Goal: Contribute content: Add original content to the website for others to see

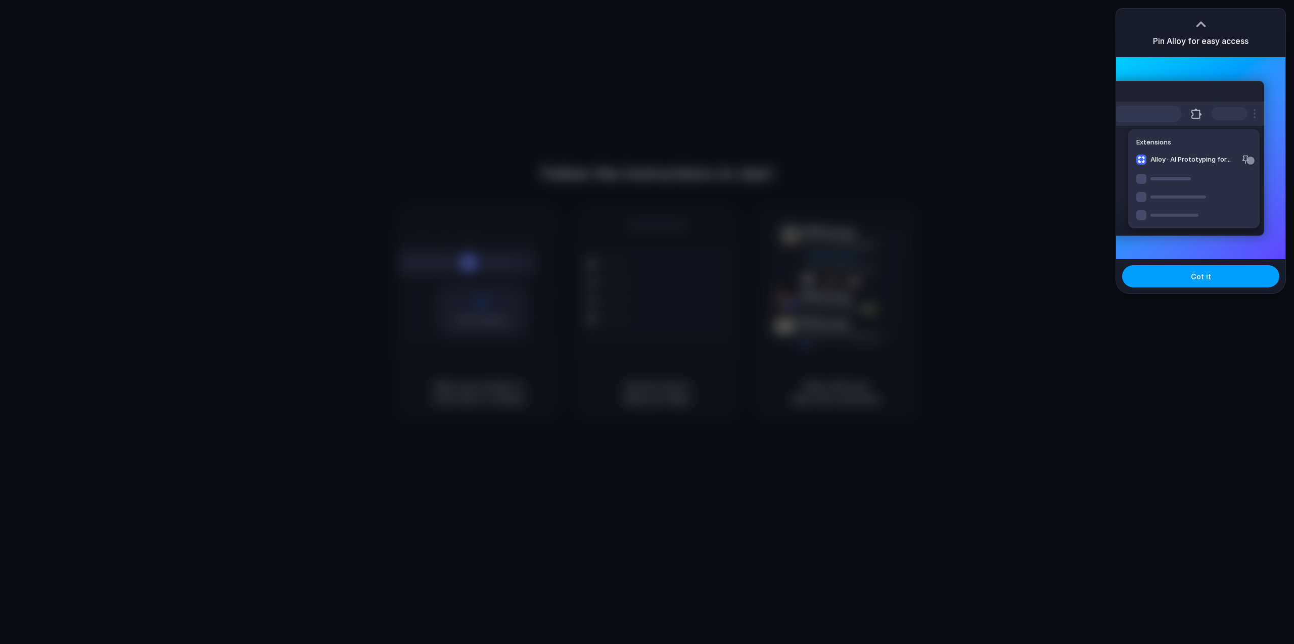
click at [1206, 278] on span "Got it" at bounding box center [1201, 276] width 20 height 11
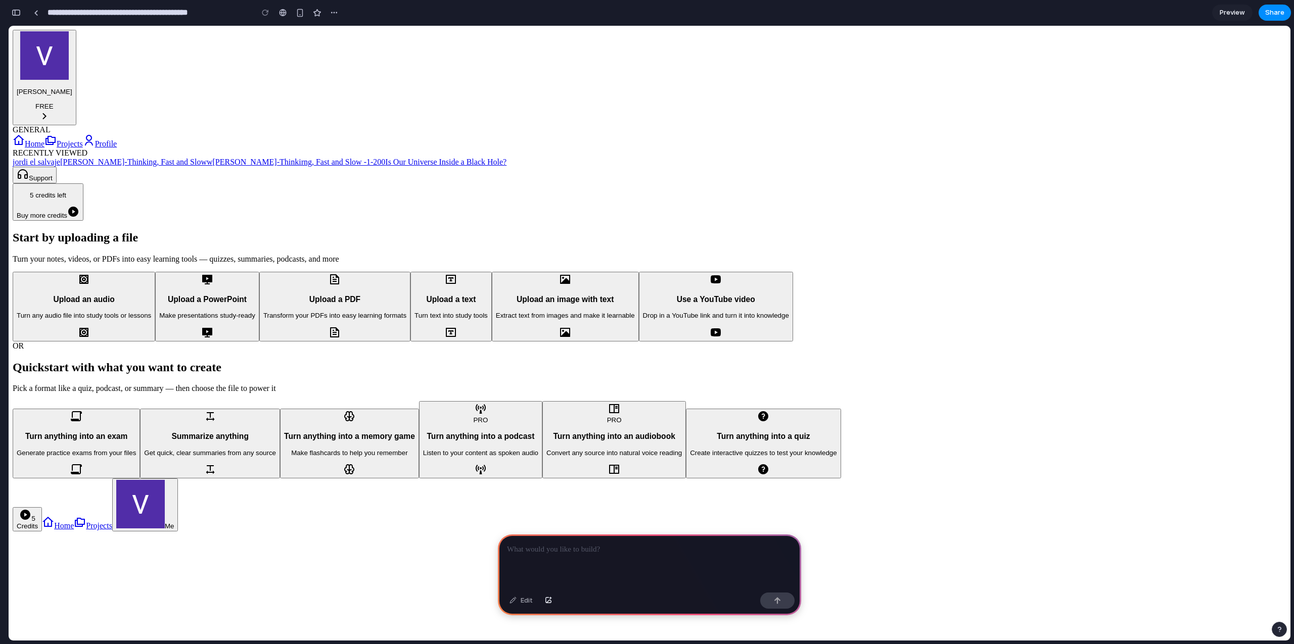
click at [69, 139] on link "Projects" at bounding box center [63, 143] width 38 height 9
click at [384, 231] on div "Start by uploading a file Turn your notes, videos, or PDFs into easy learning t…" at bounding box center [650, 355] width 1274 height 248
click at [604, 548] on p at bounding box center [649, 550] width 285 height 12
click at [407, 341] on div "Start by uploading a file Turn your notes, videos, or PDFs into easy learning t…" at bounding box center [650, 355] width 1274 height 248
click at [76, 51] on button "[PERSON_NAME] FREE" at bounding box center [45, 78] width 64 height 96
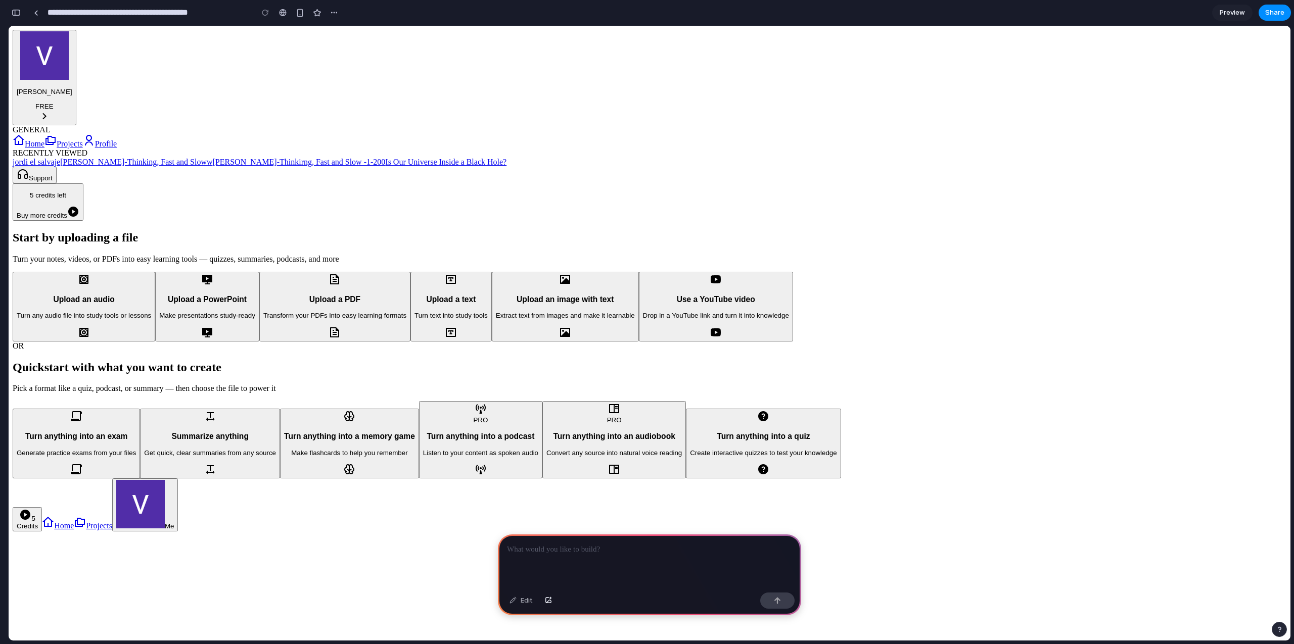
click at [248, 231] on div "Start by uploading a file Turn your notes, videos, or PDFs into easy learning t…" at bounding box center [650, 355] width 1274 height 248
click at [591, 547] on p at bounding box center [649, 550] width 285 height 12
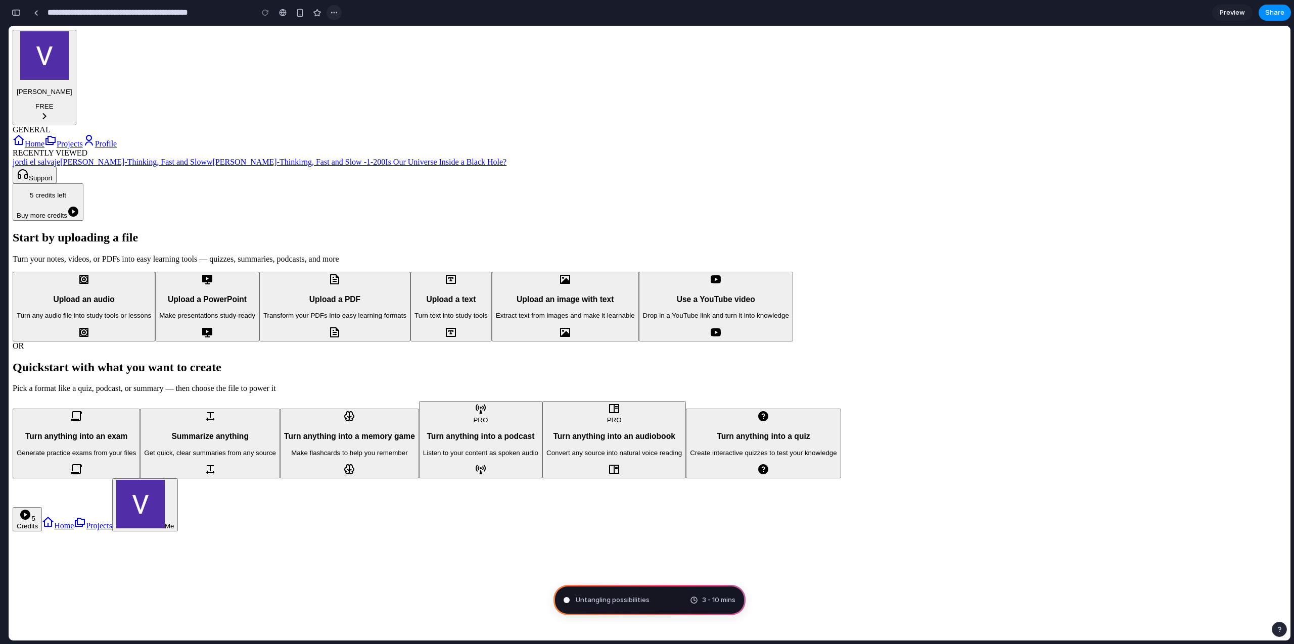
click at [335, 13] on div "button" at bounding box center [334, 13] width 8 height 8
click at [335, 13] on div "Duplicate Delete" at bounding box center [647, 322] width 1294 height 644
click at [335, 13] on div "button" at bounding box center [334, 13] width 8 height 8
click at [335, 13] on div "Duplicate Delete" at bounding box center [647, 322] width 1294 height 644
click at [335, 14] on div "button" at bounding box center [334, 13] width 8 height 8
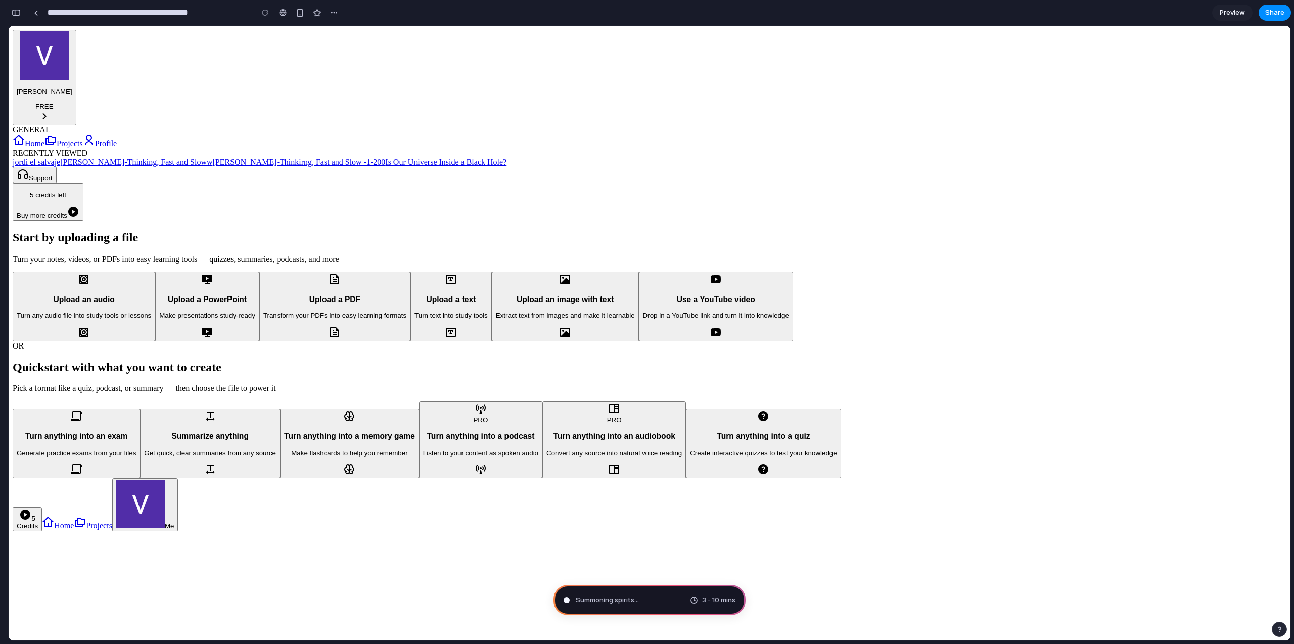
click at [225, 141] on div "Duplicate Delete" at bounding box center [647, 322] width 1294 height 644
click at [16, 13] on div "button" at bounding box center [16, 12] width 9 height 7
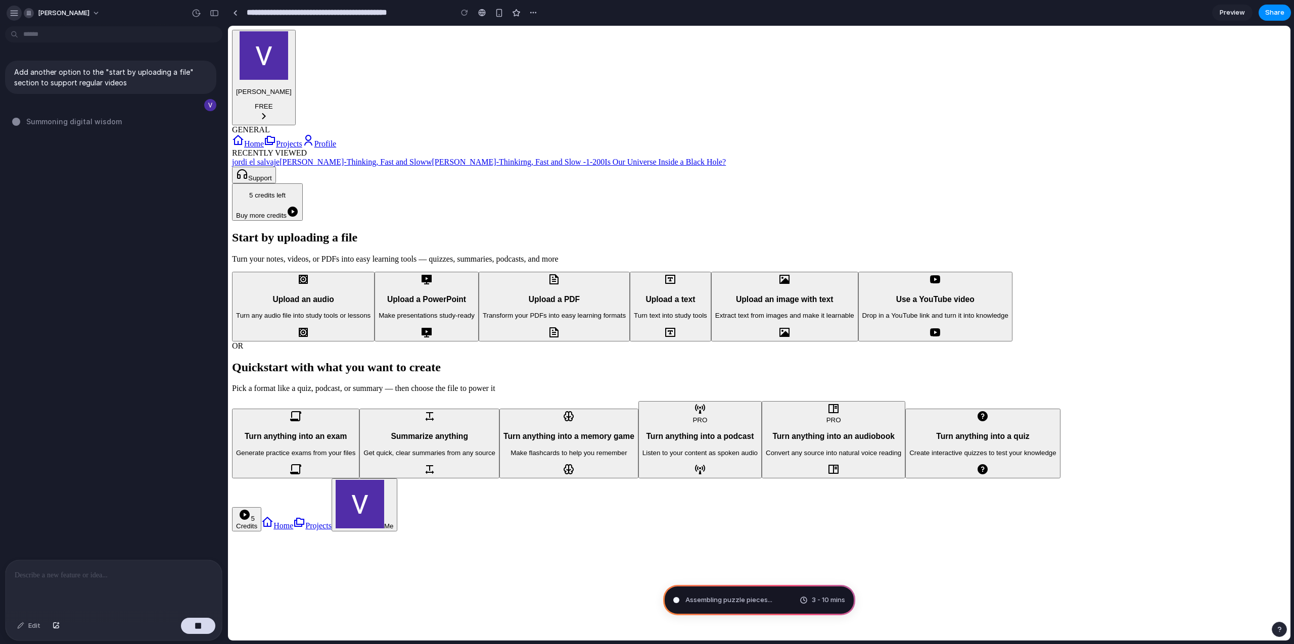
click at [14, 12] on div "button" at bounding box center [14, 13] width 9 height 9
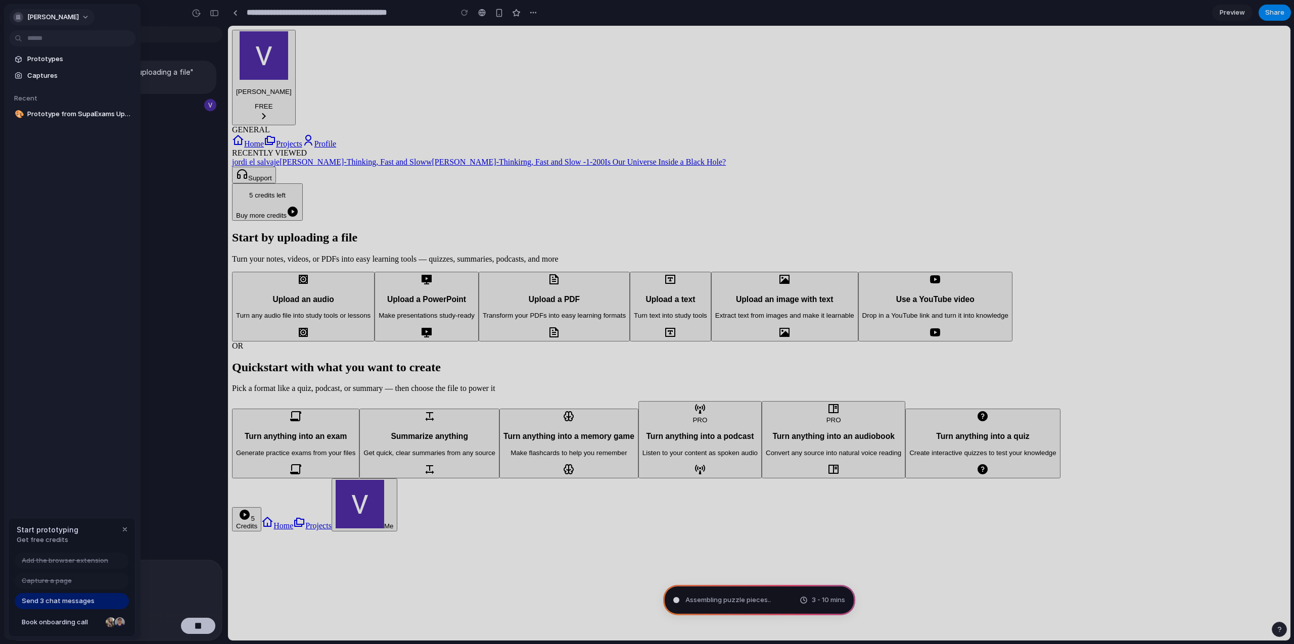
type input "**********"
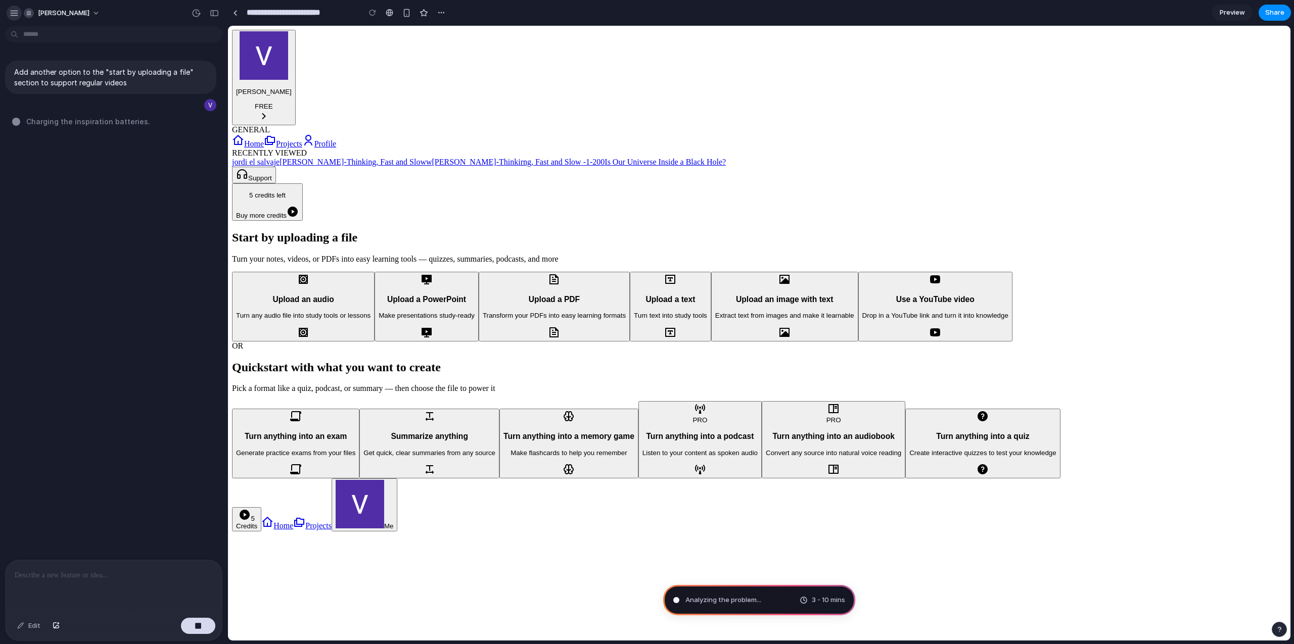
click at [14, 14] on div "button" at bounding box center [14, 13] width 9 height 9
click at [17, 13] on div "button" at bounding box center [14, 13] width 9 height 9
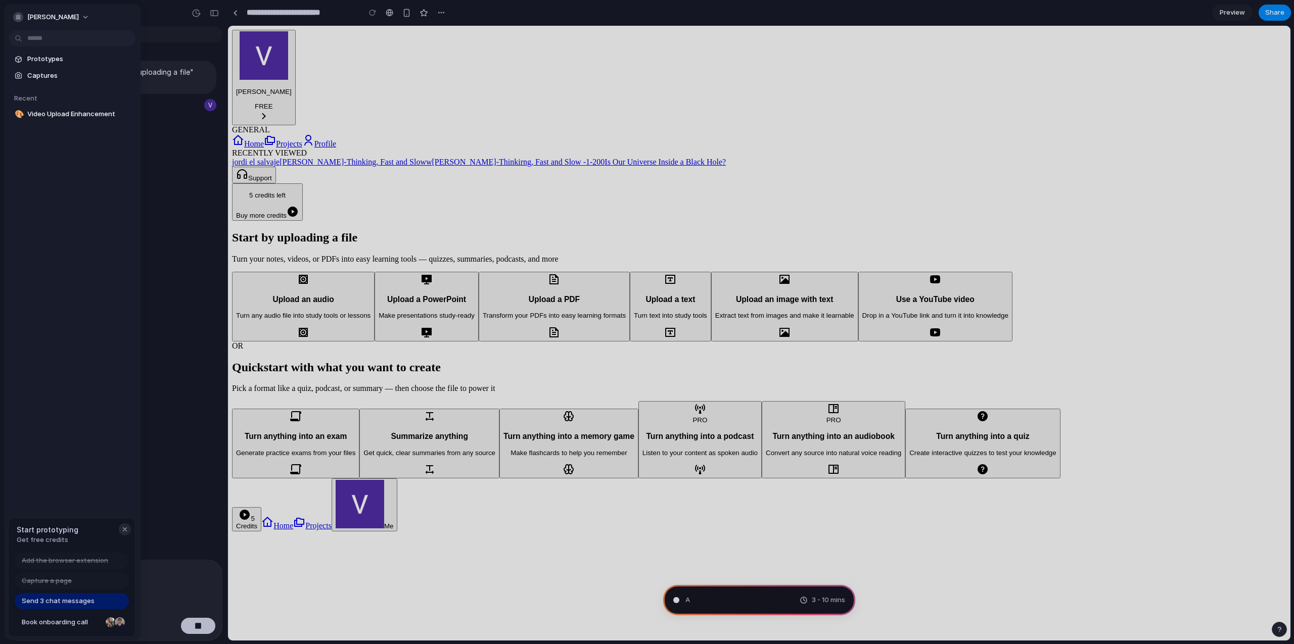
click at [126, 529] on div "button" at bounding box center [125, 530] width 8 height 8
click at [64, 239] on div "Prototypes Captures Recent 🎨 Video Upload Enhancement" at bounding box center [72, 129] width 136 height 250
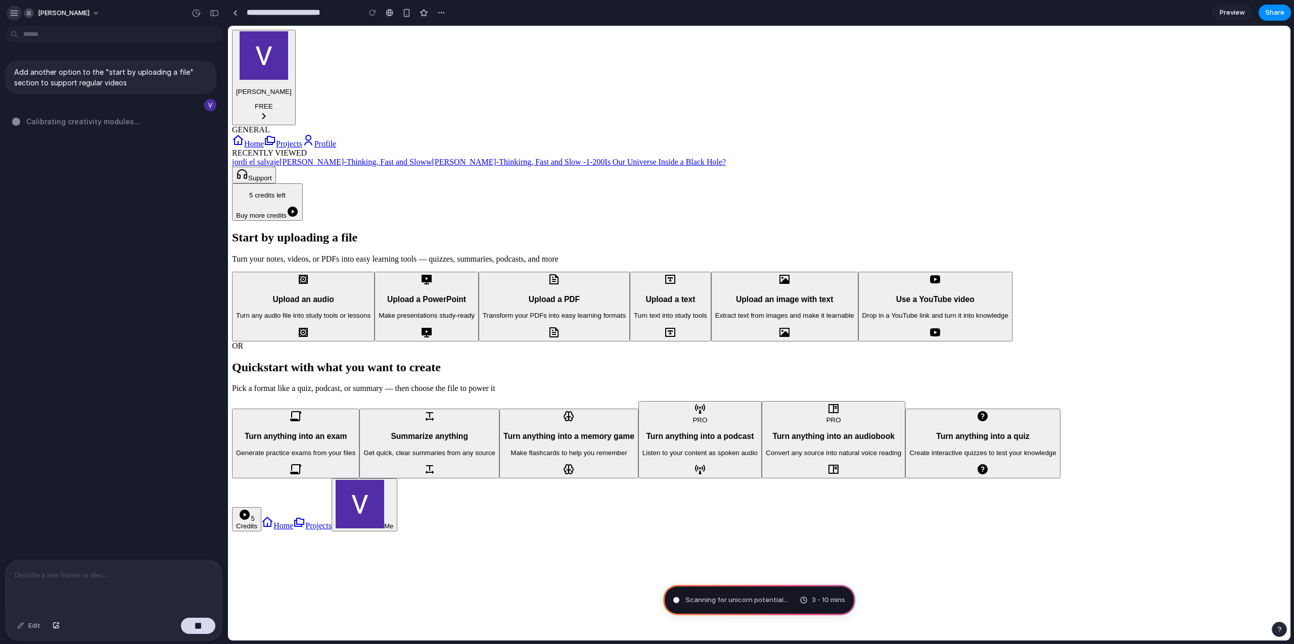
click at [14, 12] on div "button" at bounding box center [14, 13] width 9 height 9
click at [20, 15] on div "[PERSON_NAME]" at bounding box center [57, 13] width 96 height 16
click at [16, 14] on div "button" at bounding box center [14, 13] width 9 height 9
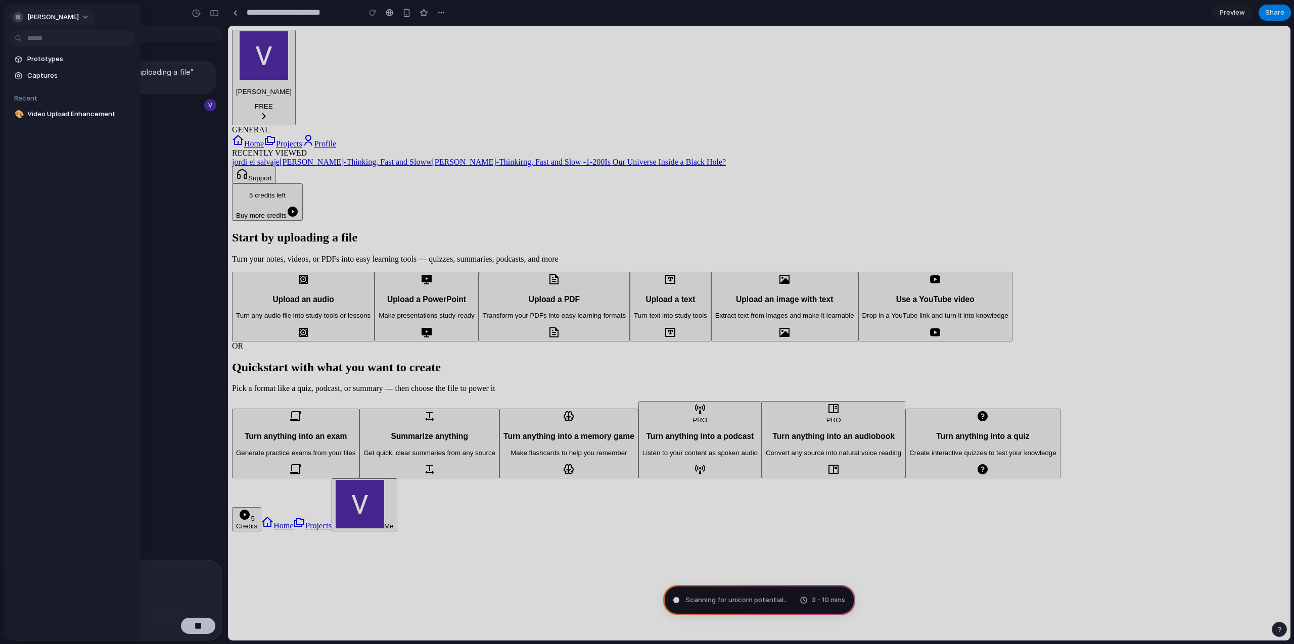
click at [62, 16] on span "[PERSON_NAME]" at bounding box center [53, 17] width 52 height 10
click at [118, 20] on div "Settings Invite members Change theme Sign out" at bounding box center [647, 322] width 1294 height 644
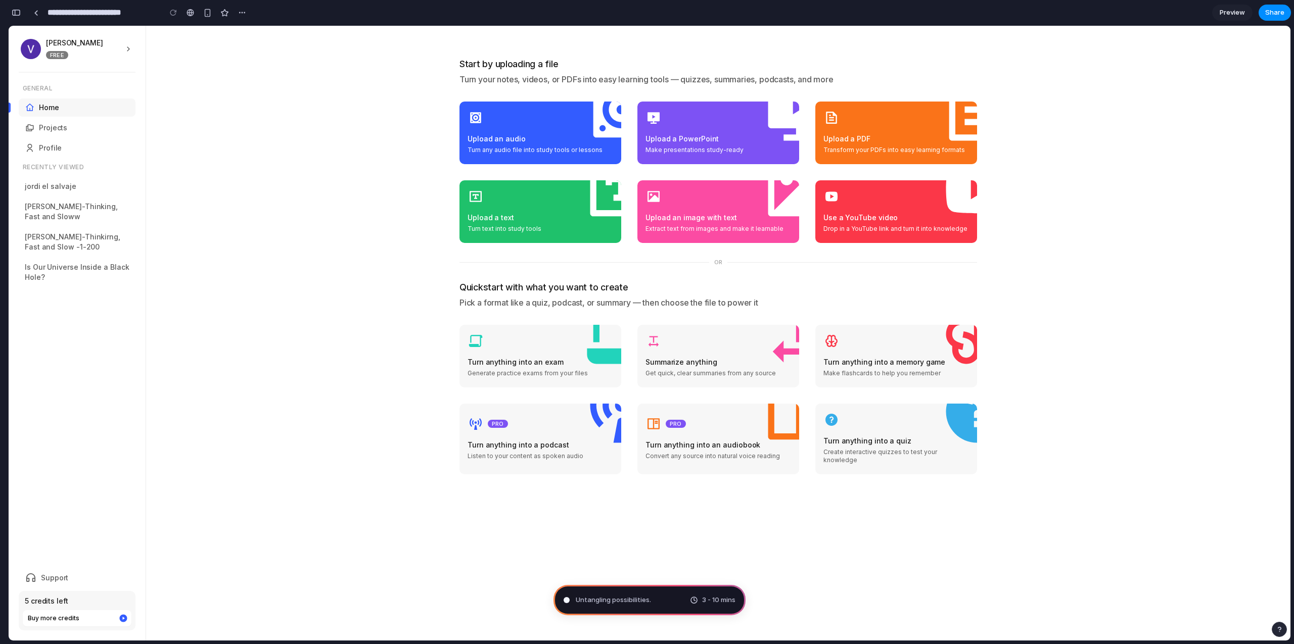
scroll to position [140, 0]
click at [17, 15] on div "button" at bounding box center [16, 12] width 9 height 7
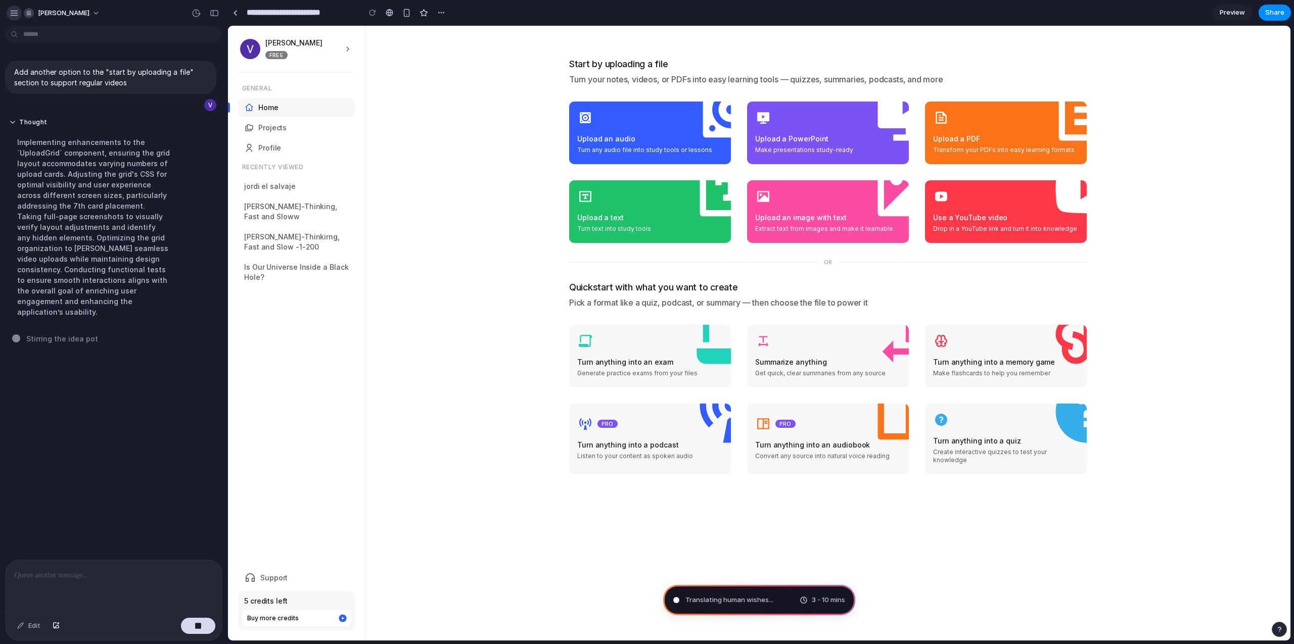
click at [15, 13] on div "button" at bounding box center [14, 13] width 9 height 9
click at [211, 12] on div "button" at bounding box center [214, 13] width 9 height 7
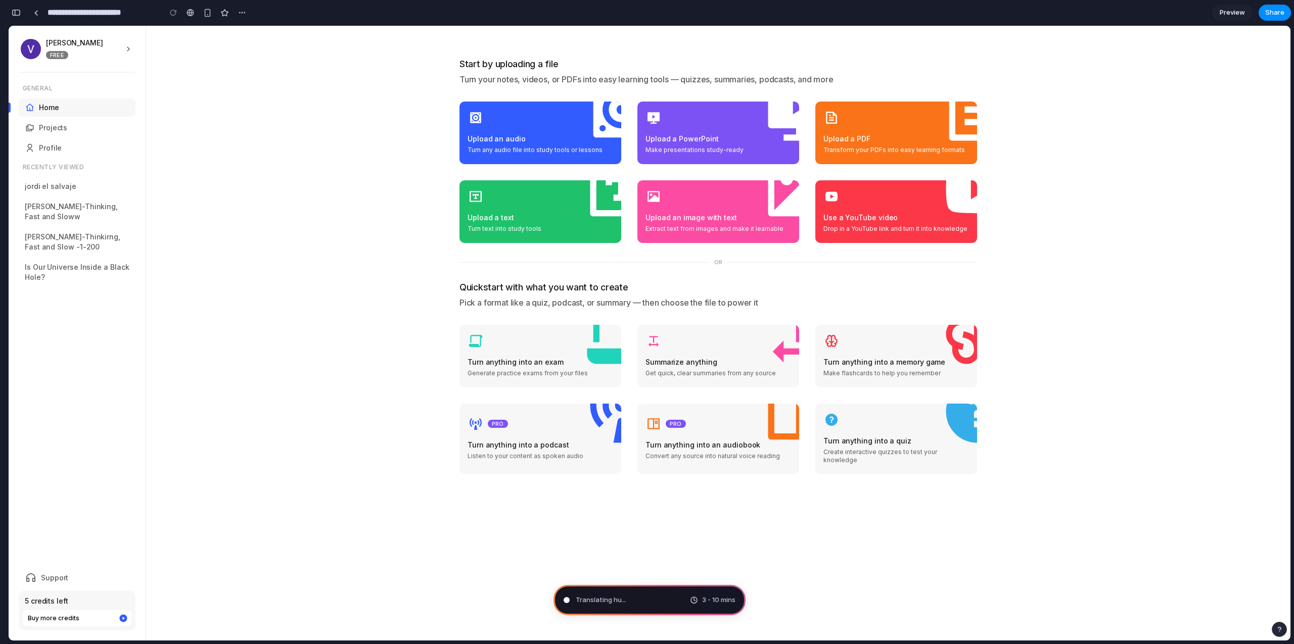
click at [13, 13] on div "button" at bounding box center [16, 12] width 9 height 7
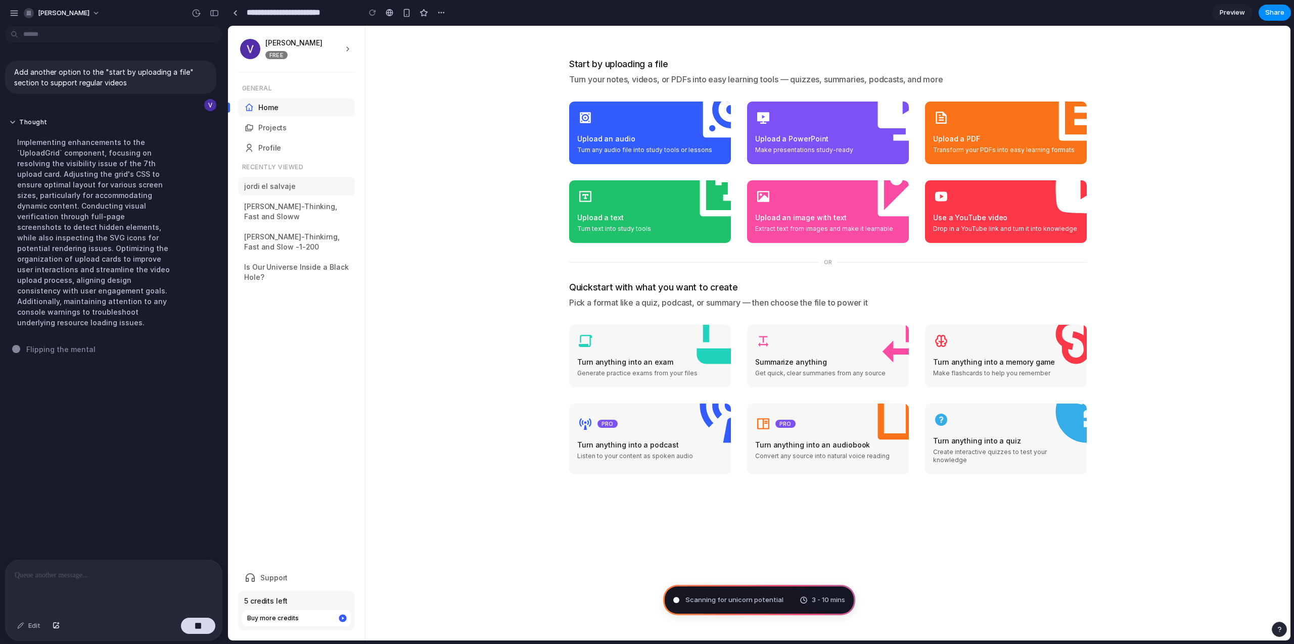
click at [278, 186] on link "jordi el salvaje" at bounding box center [296, 186] width 117 height 18
click at [310, 185] on link "jordi el salvaje" at bounding box center [296, 186] width 117 height 18
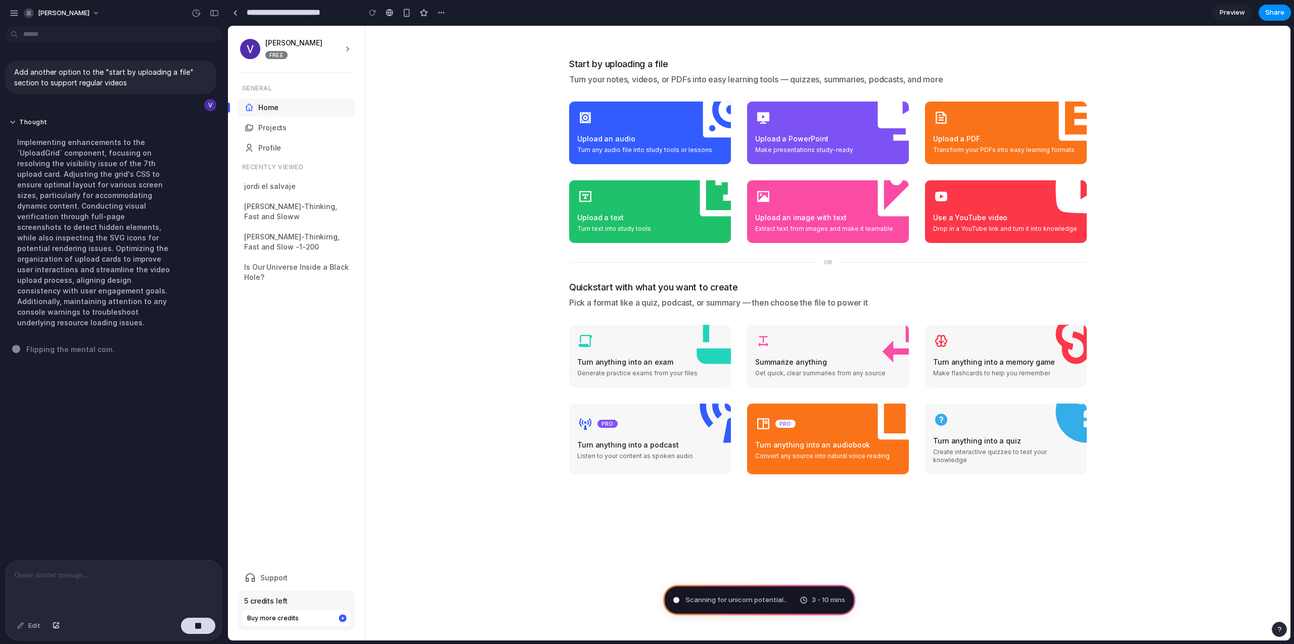
click at [845, 430] on button "PRO Turn anything into an audiobook Convert any source into natural voice readi…" at bounding box center [828, 439] width 162 height 71
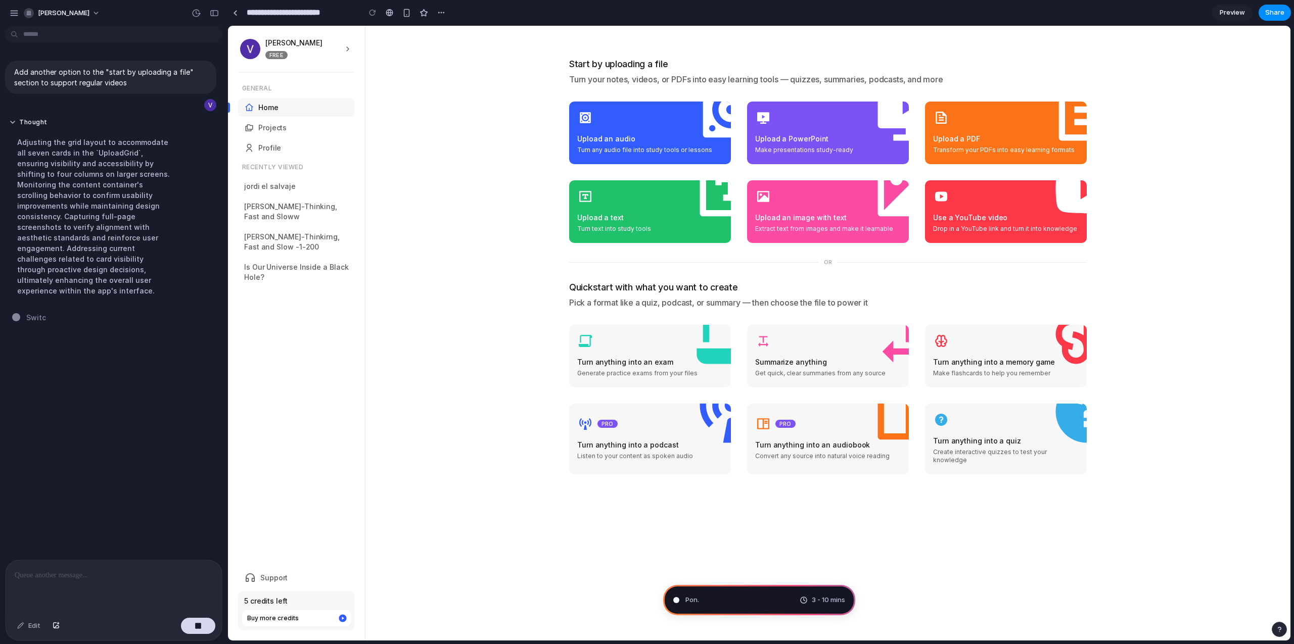
click at [757, 599] on div "Pon . 3 - 10 mins" at bounding box center [759, 600] width 192 height 30
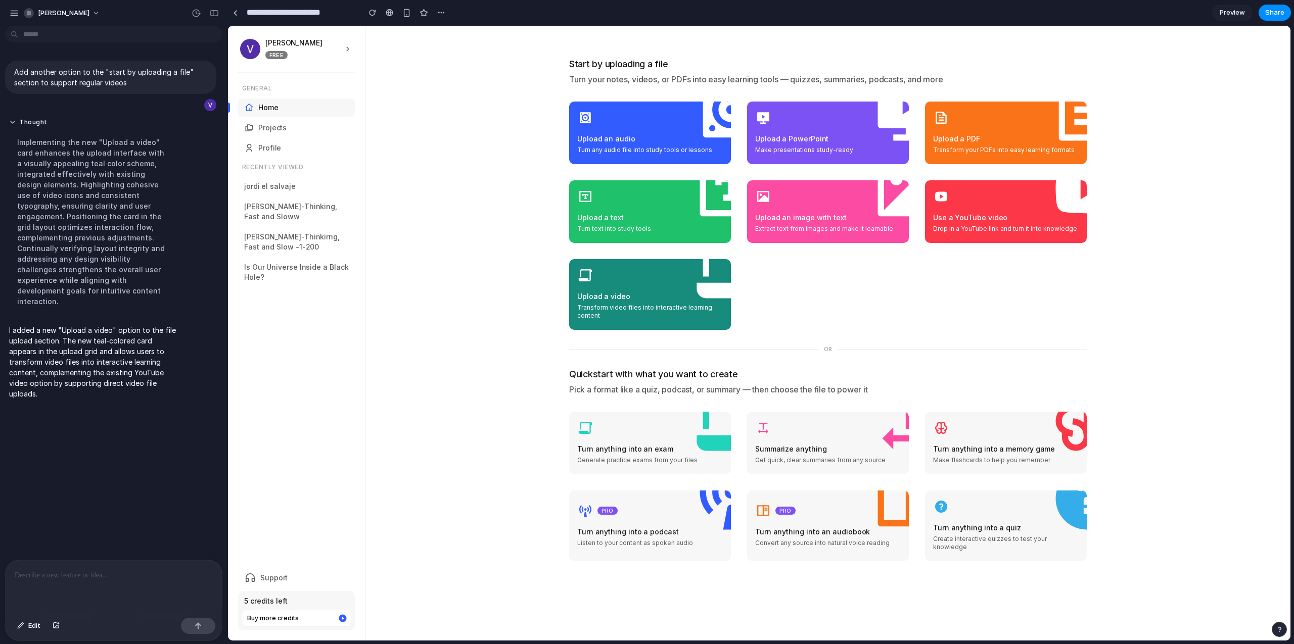
click at [703, 315] on p "Transform video files into interactive learning content" at bounding box center [650, 312] width 146 height 16
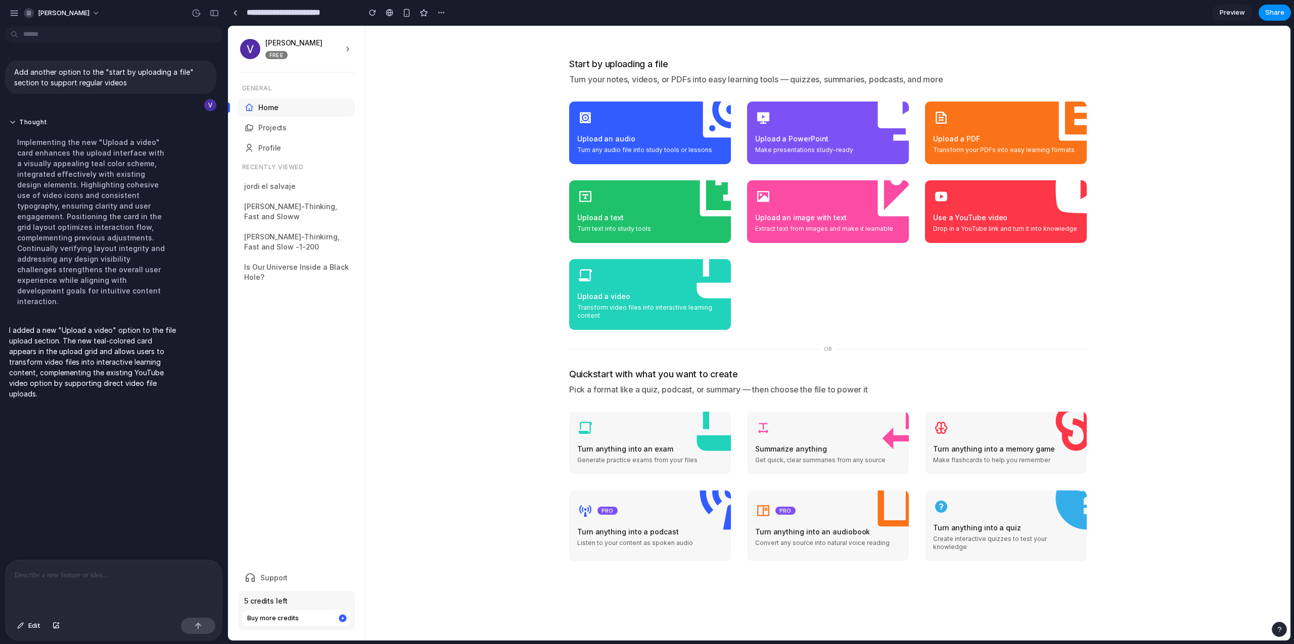
click at [1233, 14] on span "Preview" at bounding box center [1231, 13] width 25 height 10
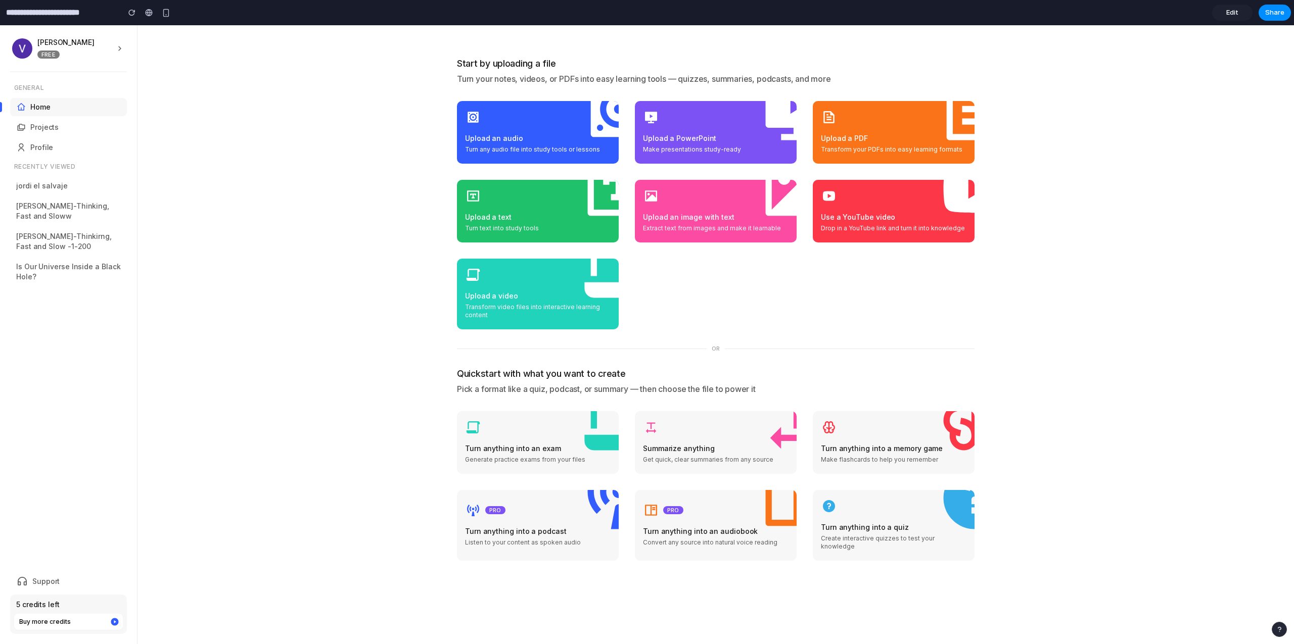
click at [1231, 14] on span "Edit" at bounding box center [1232, 13] width 12 height 10
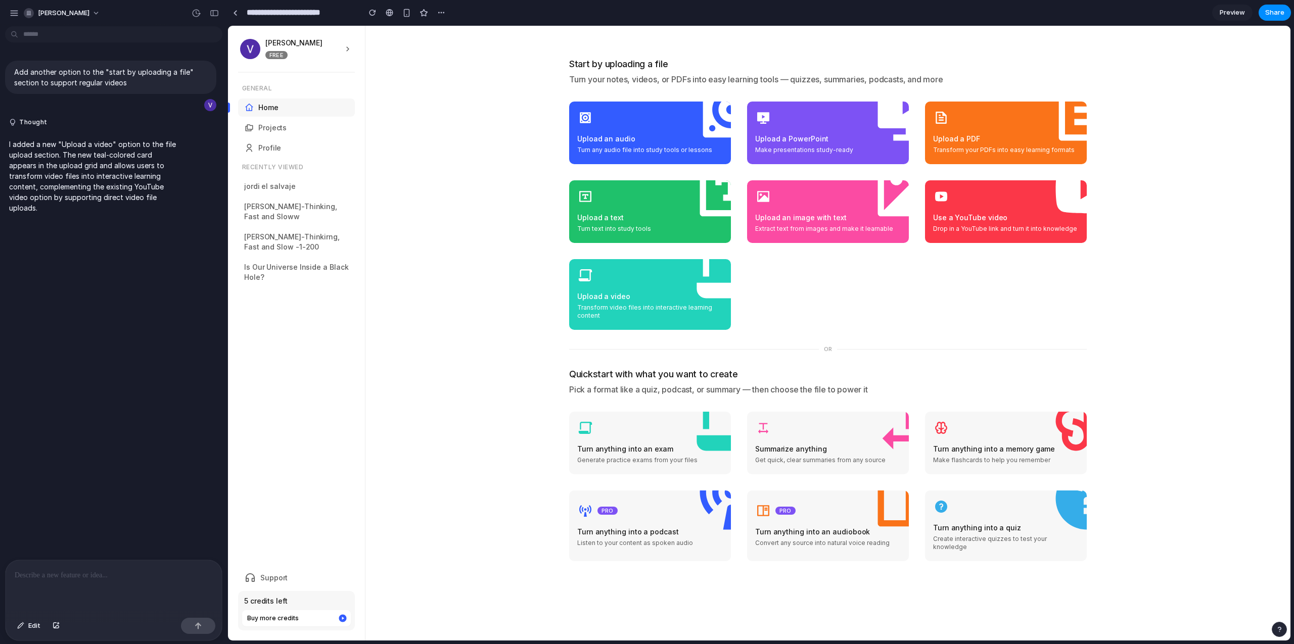
click at [1231, 14] on span "Preview" at bounding box center [1231, 13] width 25 height 10
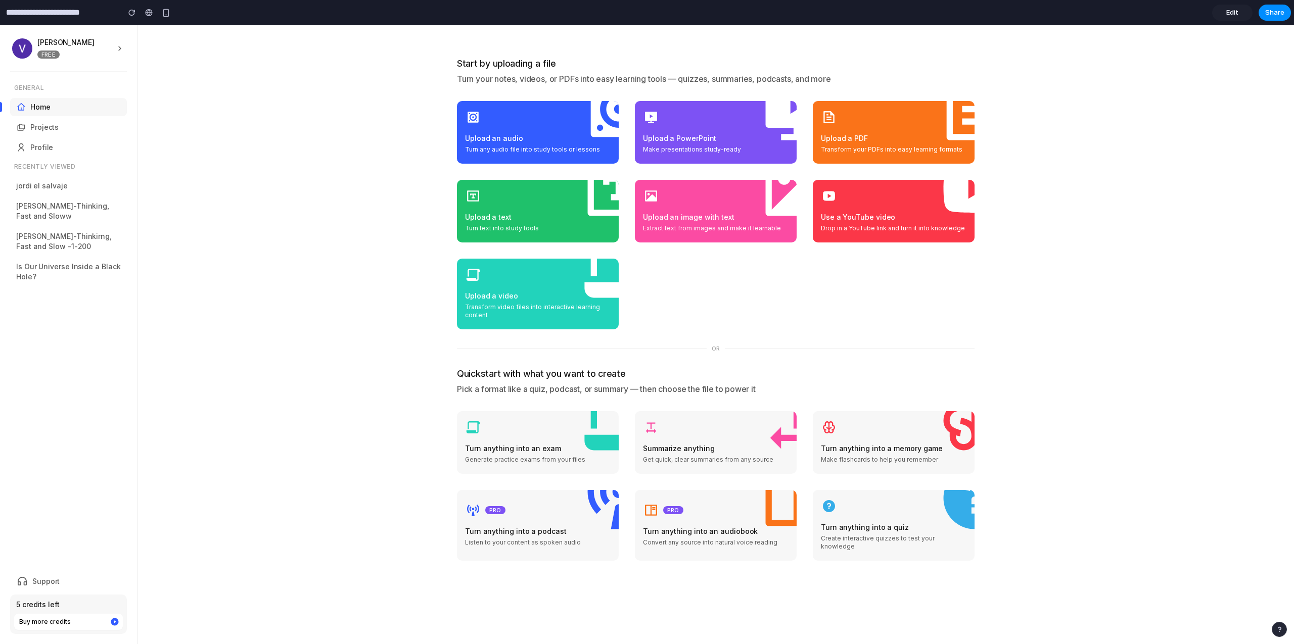
click at [1231, 14] on span "Edit" at bounding box center [1232, 13] width 12 height 10
